Goal: Task Accomplishment & Management: Use online tool/utility

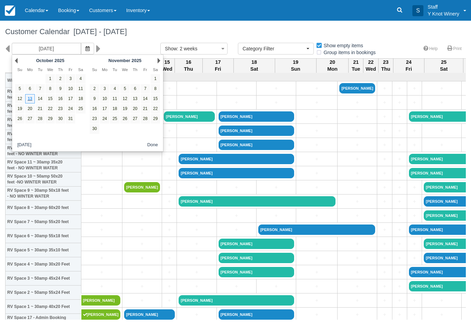
select select
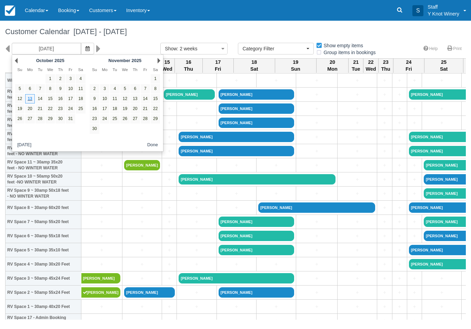
click at [73, 100] on link "17" at bounding box center [70, 98] width 9 height 9
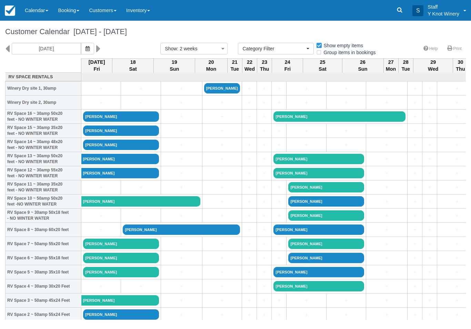
click at [85, 49] on icon "button" at bounding box center [87, 48] width 4 height 5
click at [81, 45] on button "button" at bounding box center [87, 49] width 13 height 12
click at [85, 48] on icon "button" at bounding box center [87, 48] width 4 height 5
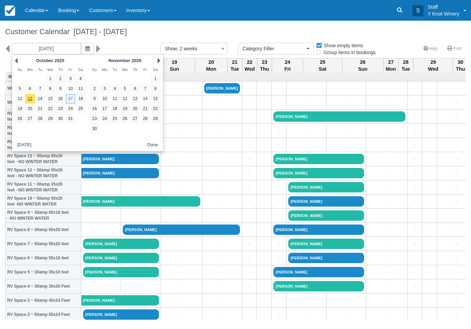
click at [28, 98] on link "13" at bounding box center [29, 98] width 9 height 9
type input "[DATE]"
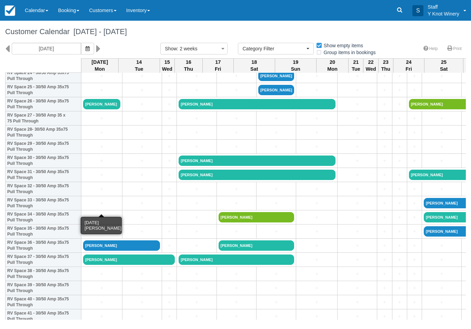
scroll to position [366, 0]
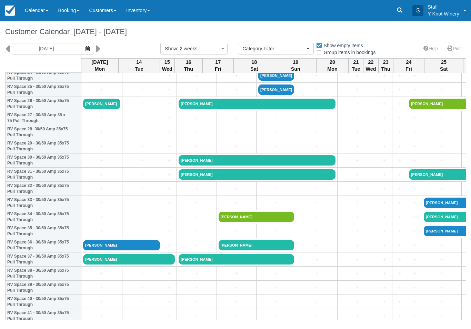
click at [101, 264] on link "[PERSON_NAME]" at bounding box center [129, 259] width 92 height 10
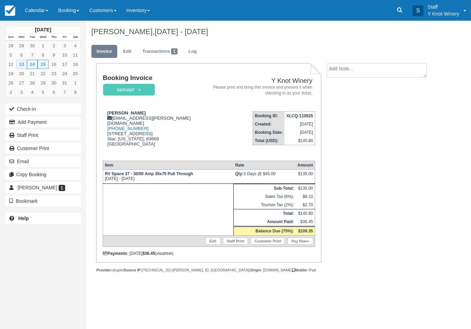
scroll to position [92, 70]
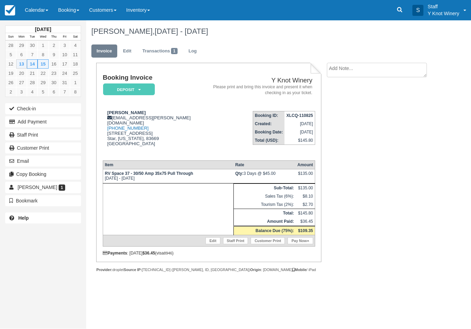
click at [299, 244] on link "Pay Now" at bounding box center [299, 240] width 25 height 7
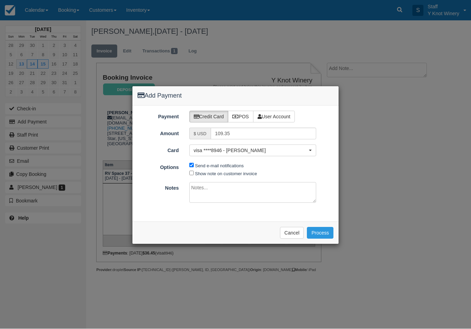
click at [228, 151] on span "visa ****8946 - Crystal Fessenden" at bounding box center [251, 150] width 114 height 7
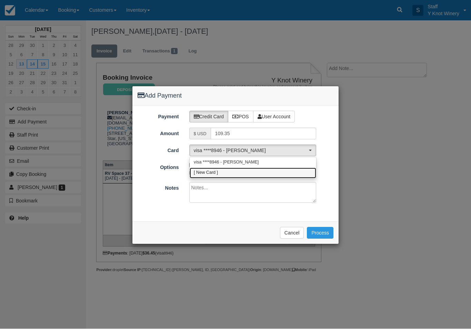
click at [226, 174] on link "[ New Card ]" at bounding box center [252, 173] width 126 height 11
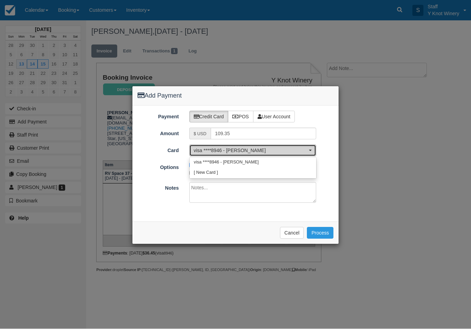
select select "0"
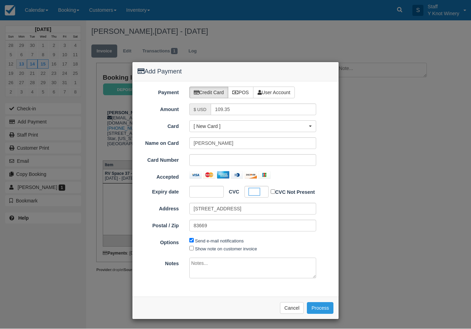
scroll to position [23, 0]
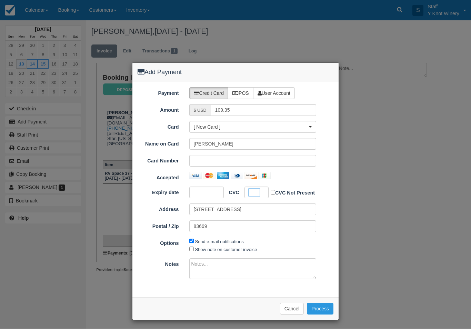
click at [237, 250] on label "Show note on customer invoice" at bounding box center [226, 249] width 62 height 5
click at [194, 250] on input "Show note on customer invoice" at bounding box center [191, 249] width 4 height 4
checkbox input "true"
click at [323, 303] on button "Process" at bounding box center [320, 309] width 27 height 12
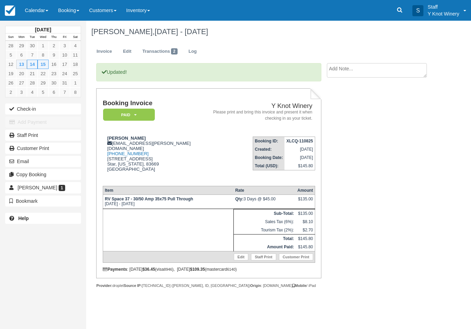
click at [28, 107] on button "Check-in" at bounding box center [43, 108] width 76 height 11
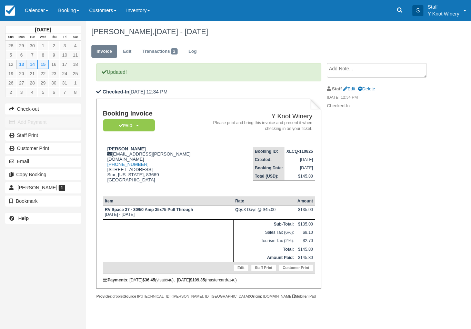
click at [33, 10] on link "Calendar" at bounding box center [36, 10] width 33 height 21
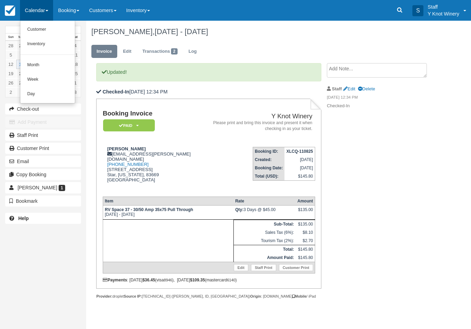
click at [34, 24] on link "Customer" at bounding box center [47, 29] width 54 height 14
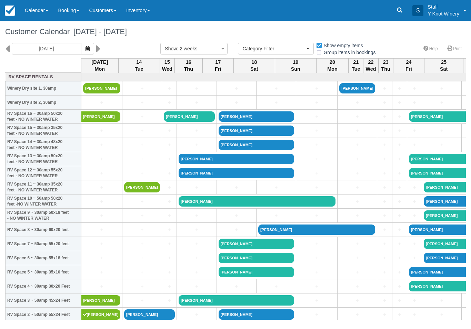
select select
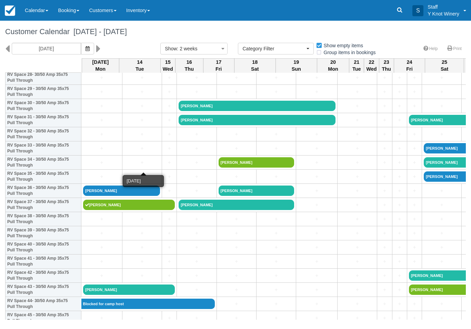
scroll to position [421, 0]
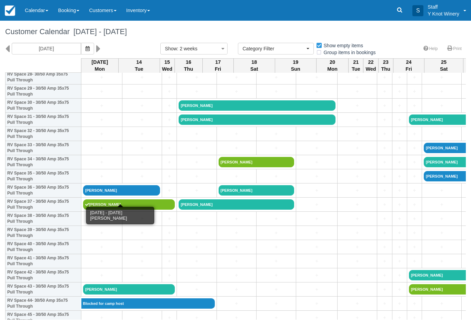
click at [111, 195] on link "[PERSON_NAME]" at bounding box center [121, 190] width 77 height 10
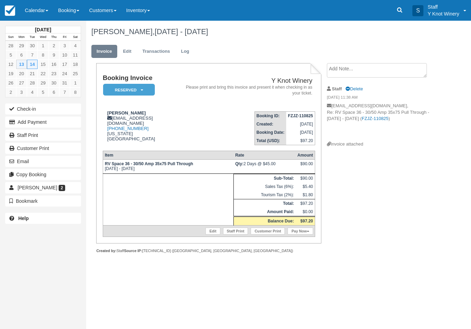
click at [23, 109] on button "Check-in" at bounding box center [43, 108] width 76 height 11
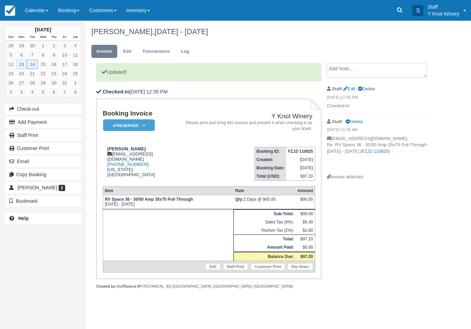
click at [298, 268] on link "Pay Now" at bounding box center [299, 266] width 25 height 7
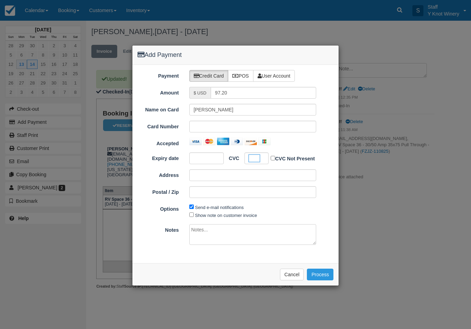
click at [218, 208] on label "Send e-mail notifications" at bounding box center [219, 207] width 49 height 5
click at [194, 208] on input "Send e-mail notifications" at bounding box center [191, 206] width 4 height 4
click at [215, 205] on label "Send e-mail notifications" at bounding box center [219, 207] width 49 height 5
click at [194, 204] on input "Send e-mail notifications" at bounding box center [191, 206] width 4 height 4
checkbox input "true"
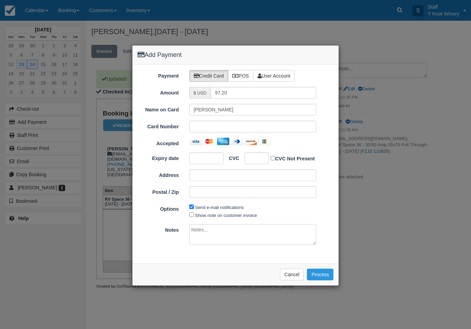
click at [217, 215] on label "Show note on customer invoice" at bounding box center [226, 215] width 62 height 5
click at [194, 215] on input "Show note on customer invoice" at bounding box center [191, 214] width 4 height 4
checkbox input "true"
click at [321, 275] on button "Process" at bounding box center [320, 274] width 27 height 12
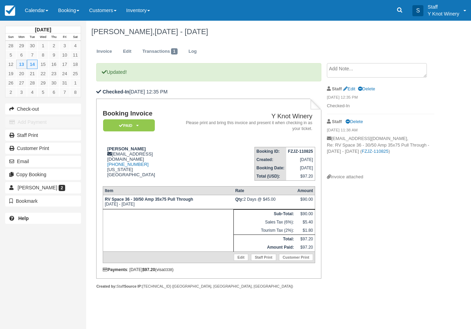
click at [28, 12] on link "Calendar" at bounding box center [36, 10] width 33 height 21
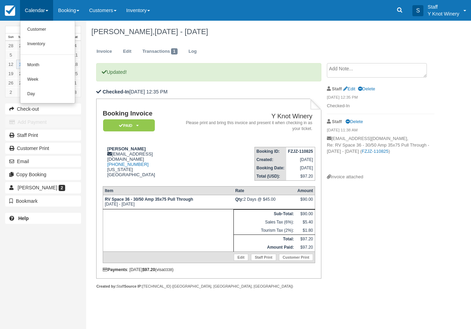
click at [36, 25] on link "Customer" at bounding box center [47, 29] width 54 height 14
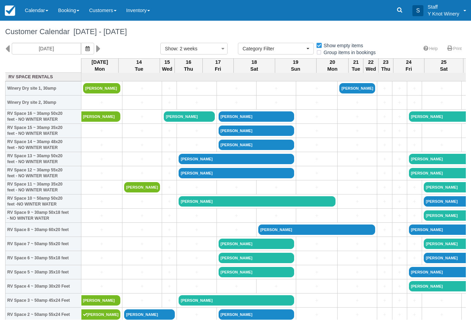
select select
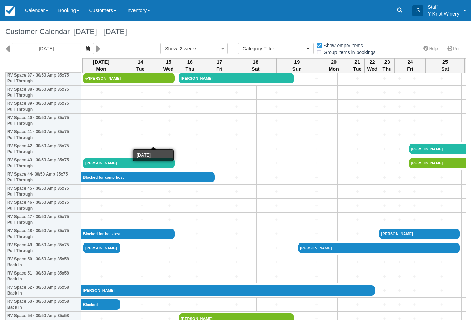
scroll to position [546, 0]
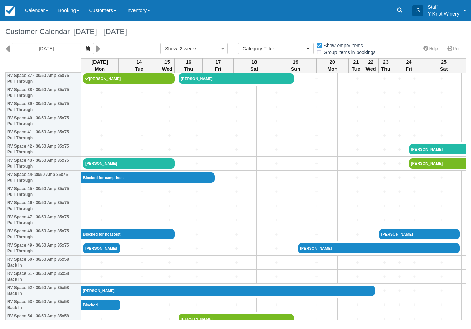
click at [107, 179] on link "Blocked for camp host" at bounding box center [147, 177] width 133 height 10
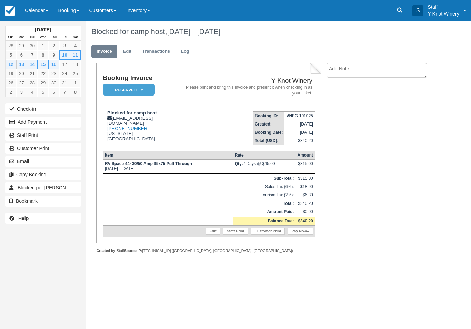
click at [34, 12] on link "Calendar" at bounding box center [36, 10] width 33 height 21
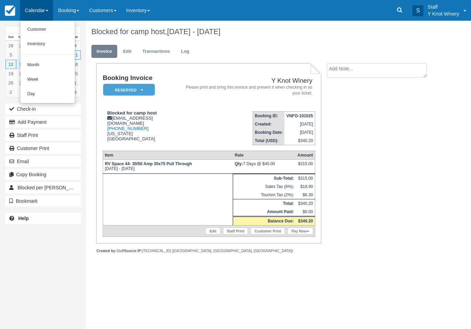
click at [43, 28] on link "Customer" at bounding box center [47, 29] width 54 height 14
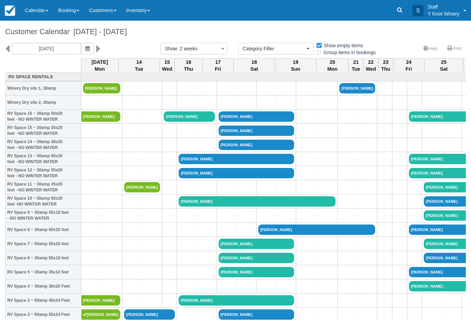
select select
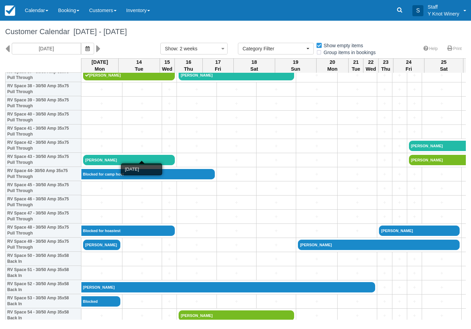
scroll to position [550, 0]
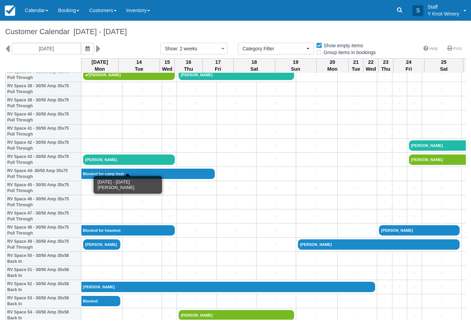
click at [105, 165] on link "Carol Clark" at bounding box center [129, 159] width 92 height 10
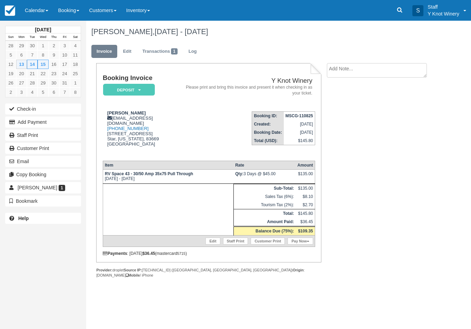
click at [27, 111] on button "Check-in" at bounding box center [43, 108] width 76 height 11
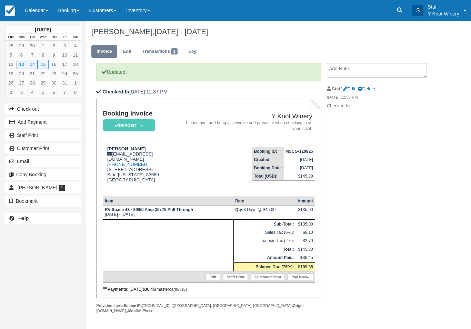
click at [300, 280] on link "Pay Now" at bounding box center [299, 276] width 25 height 7
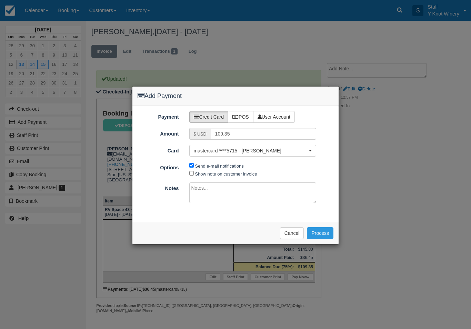
click at [216, 174] on label "Show note on customer invoice" at bounding box center [226, 173] width 62 height 5
click at [194, 174] on input "Show note on customer invoice" at bounding box center [191, 173] width 4 height 4
checkbox input "true"
click at [322, 229] on button "Process" at bounding box center [320, 233] width 27 height 12
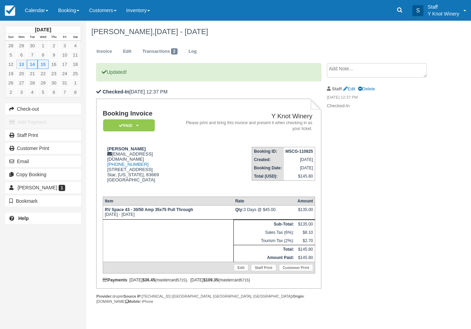
click at [35, 13] on link "Calendar" at bounding box center [36, 10] width 33 height 21
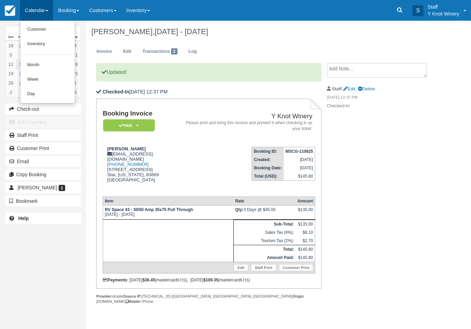
click at [34, 28] on link "Customer" at bounding box center [47, 29] width 54 height 14
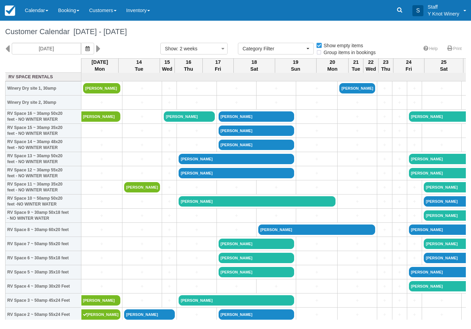
select select
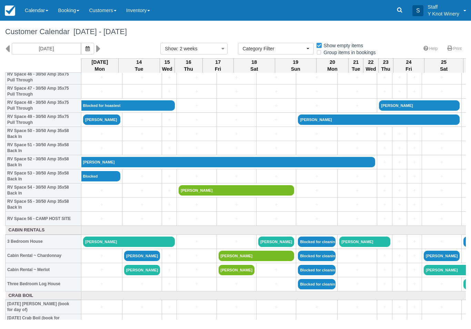
scroll to position [675, 0]
